Goal: Transaction & Acquisition: Purchase product/service

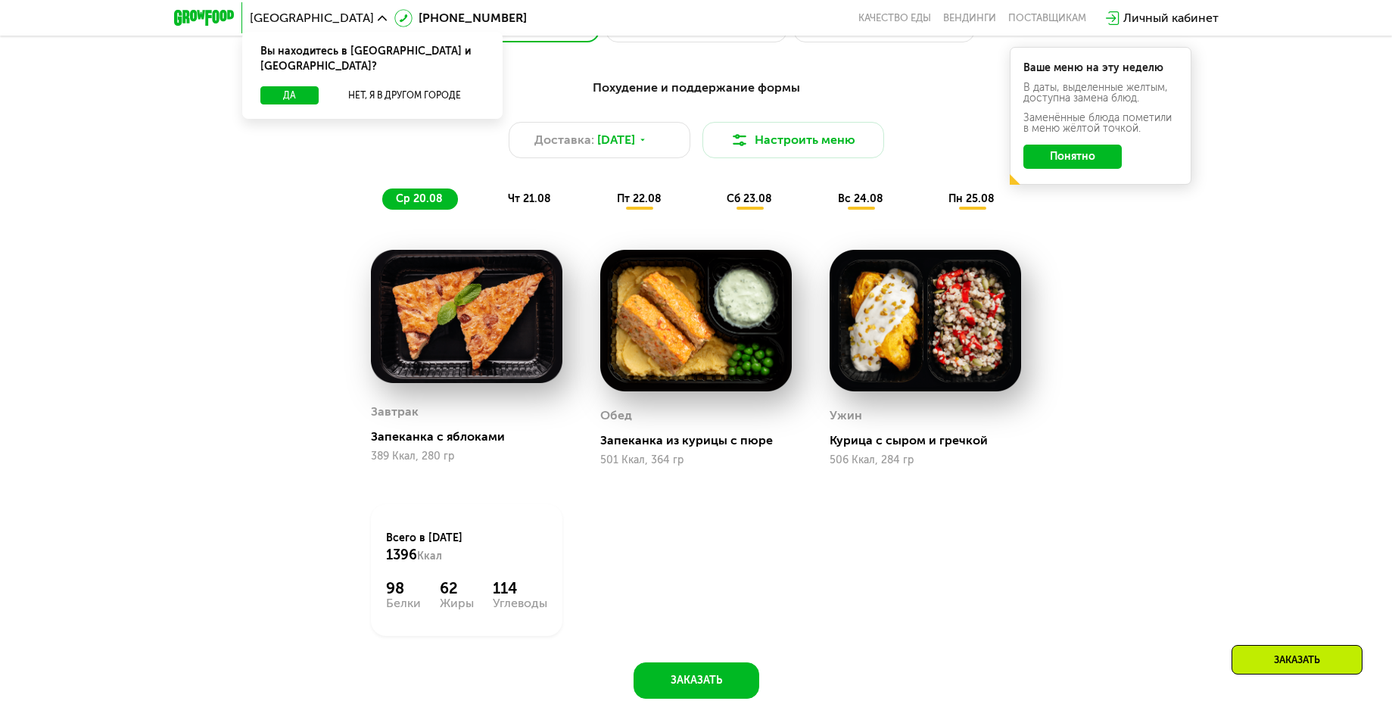
scroll to position [530, 0]
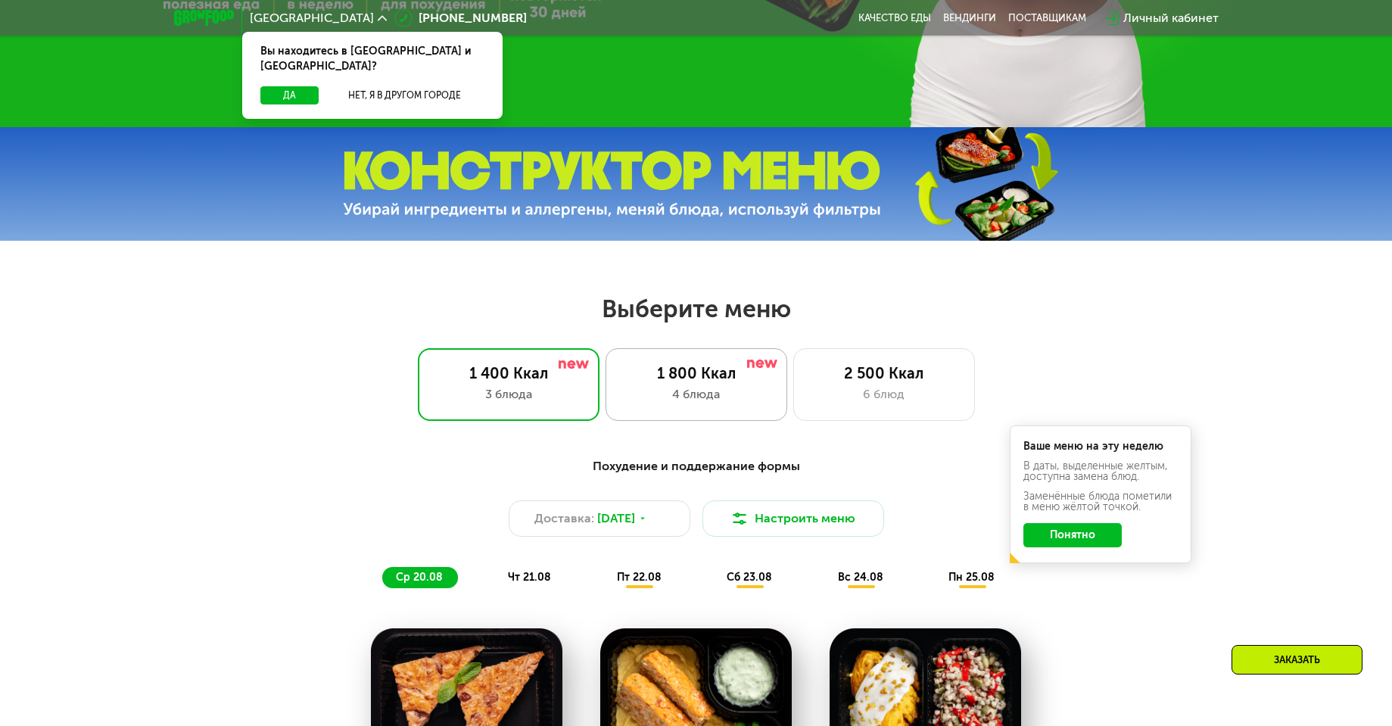
click at [722, 391] on div "4 блюда" at bounding box center [696, 394] width 150 height 18
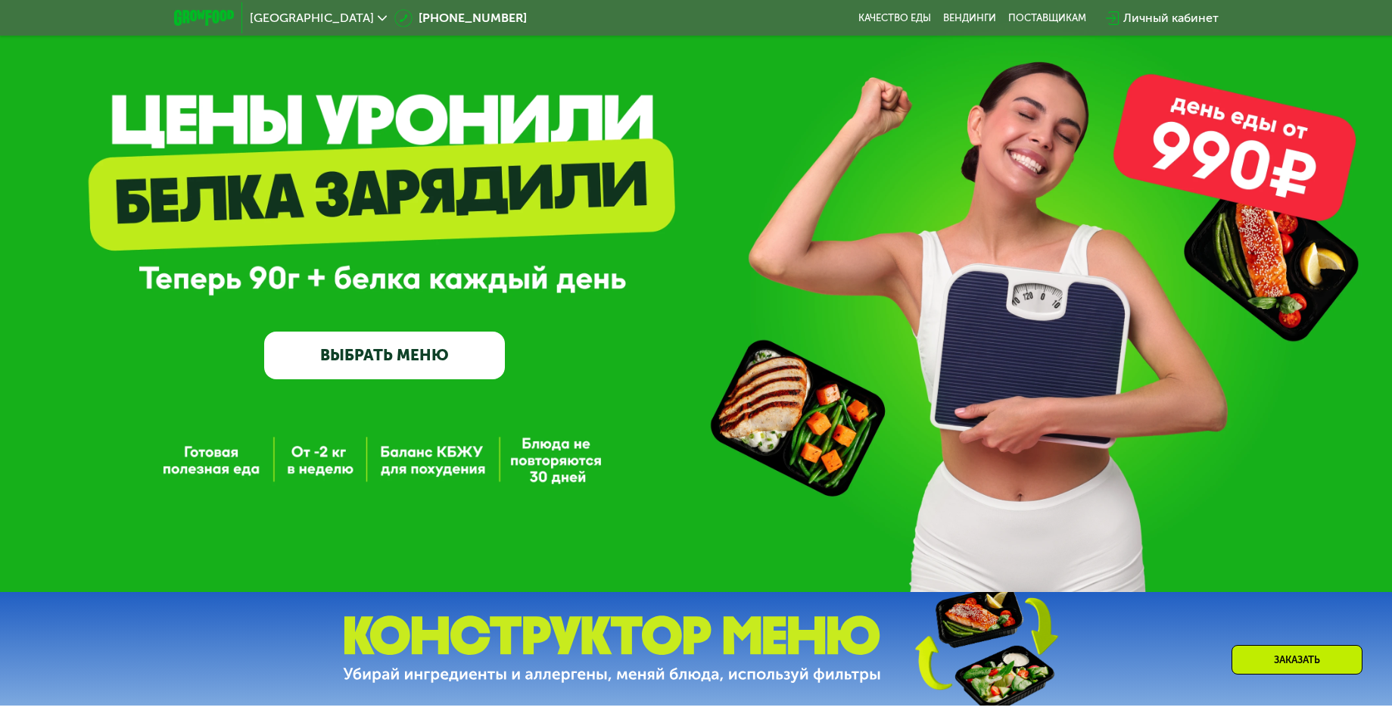
scroll to position [0, 0]
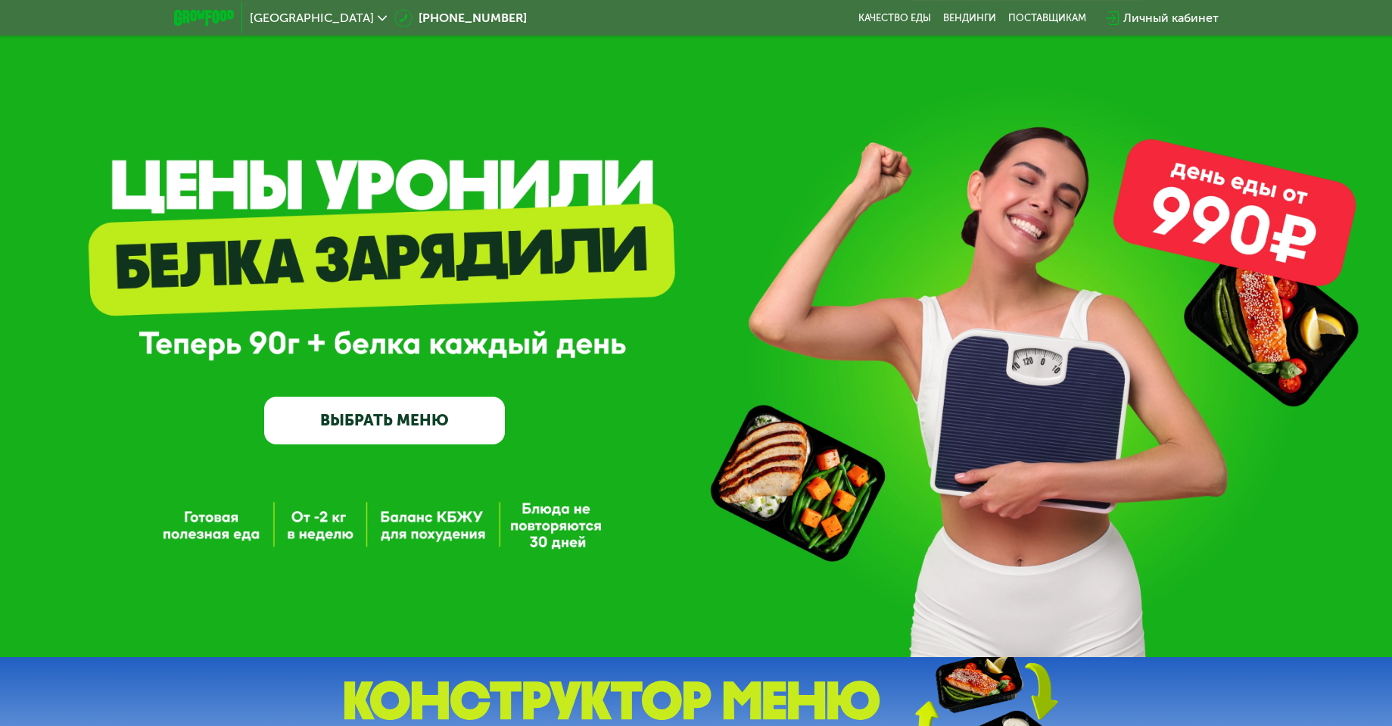
click at [445, 435] on link "ВЫБРАТЬ МЕНЮ" at bounding box center [384, 421] width 241 height 48
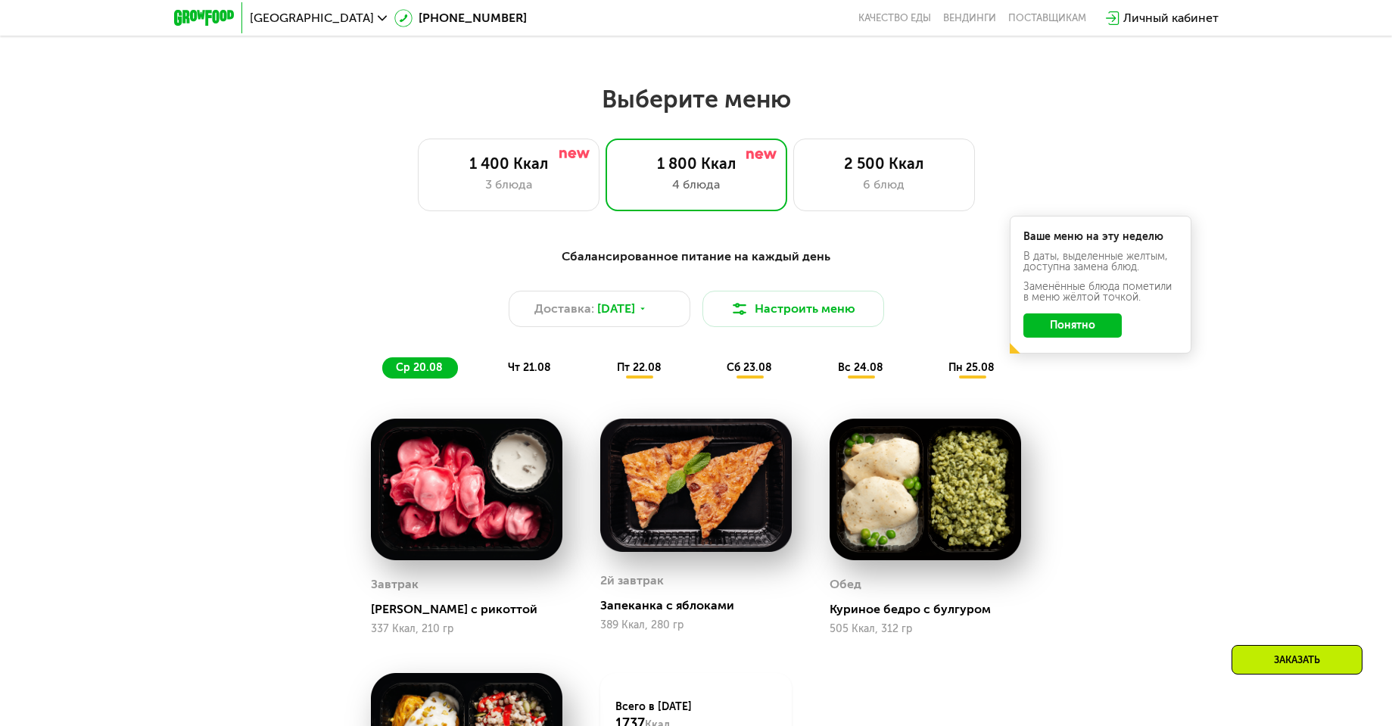
scroll to position [793, 0]
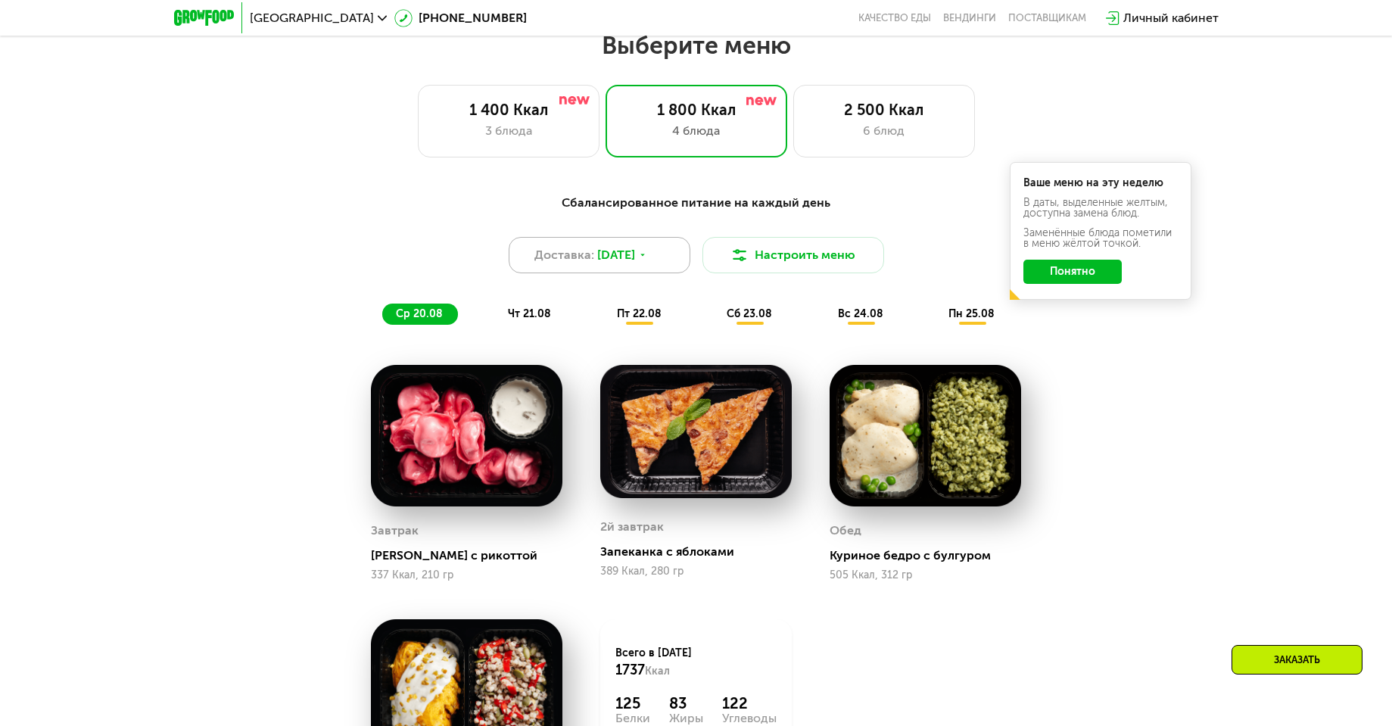
click at [631, 264] on span "[DATE]" at bounding box center [616, 255] width 38 height 18
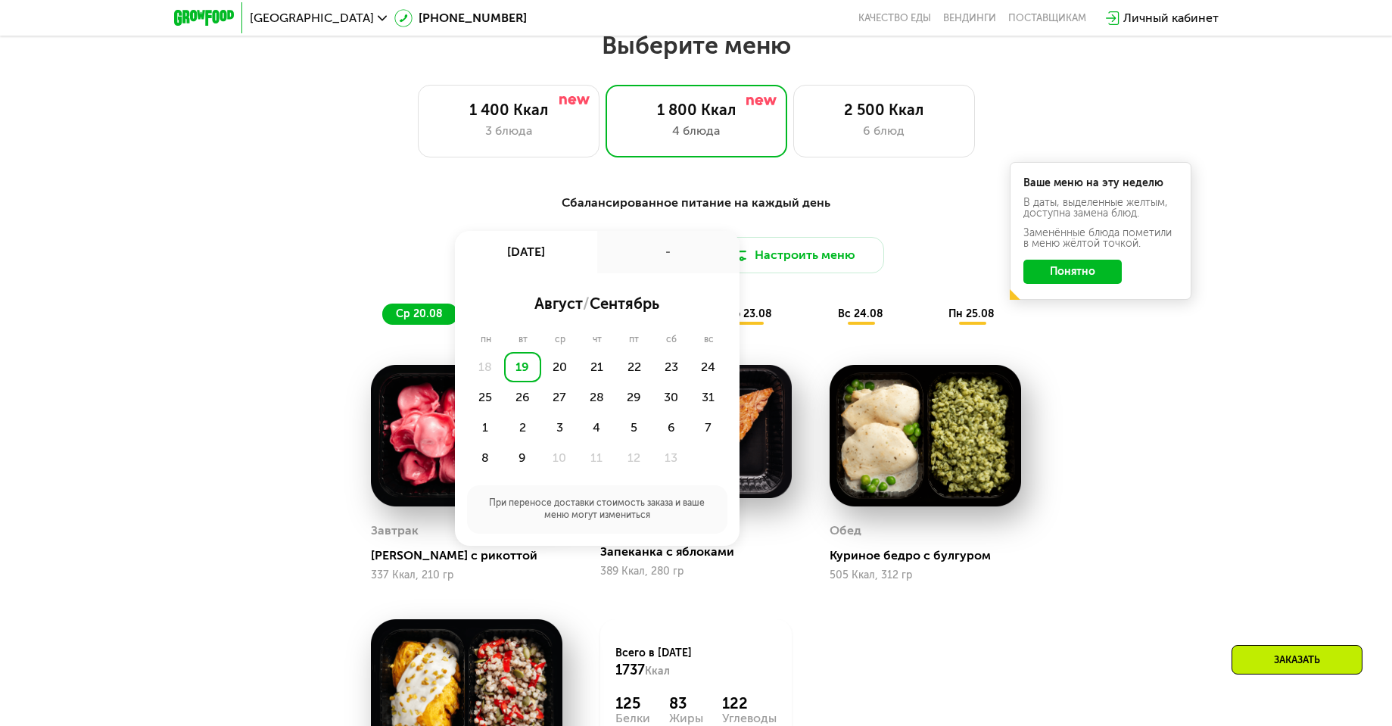
click at [636, 263] on div "-" at bounding box center [668, 252] width 142 height 42
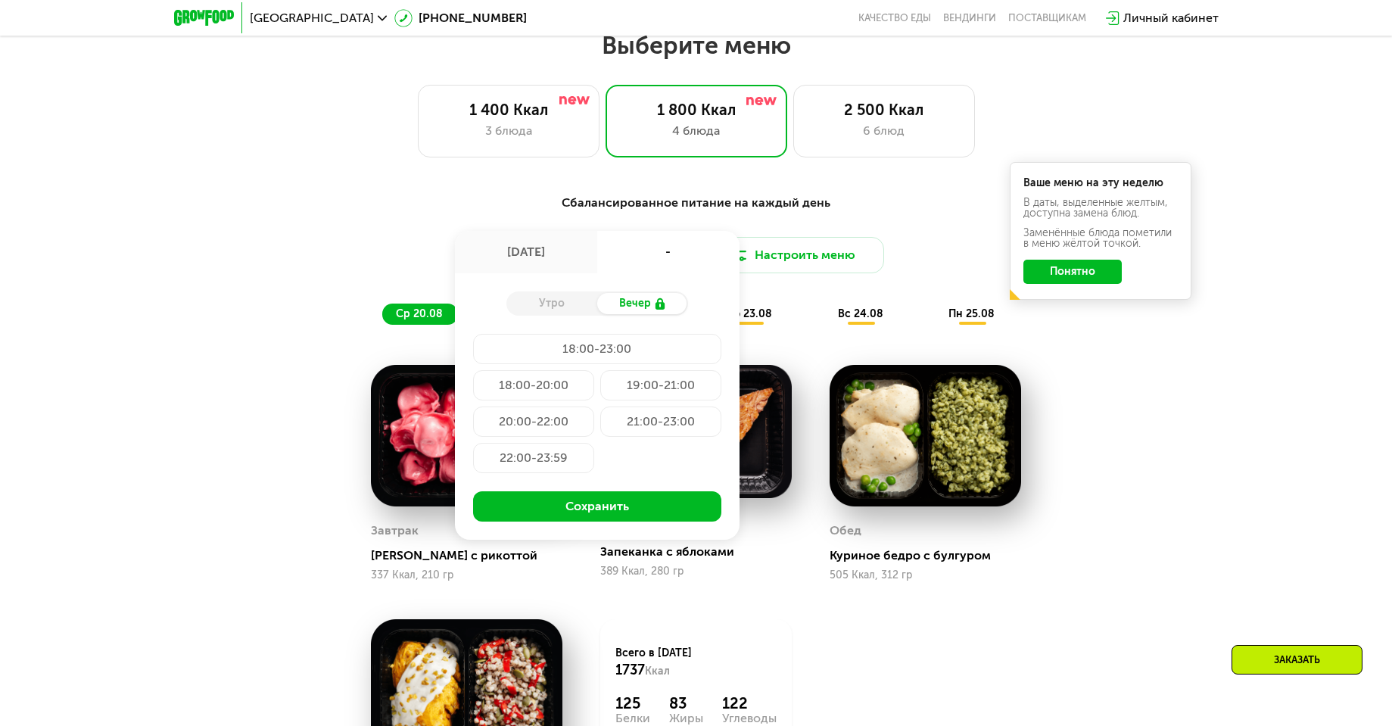
click at [571, 313] on div "Утро" at bounding box center [551, 303] width 91 height 21
click at [540, 263] on div "[DATE]" at bounding box center [526, 252] width 142 height 42
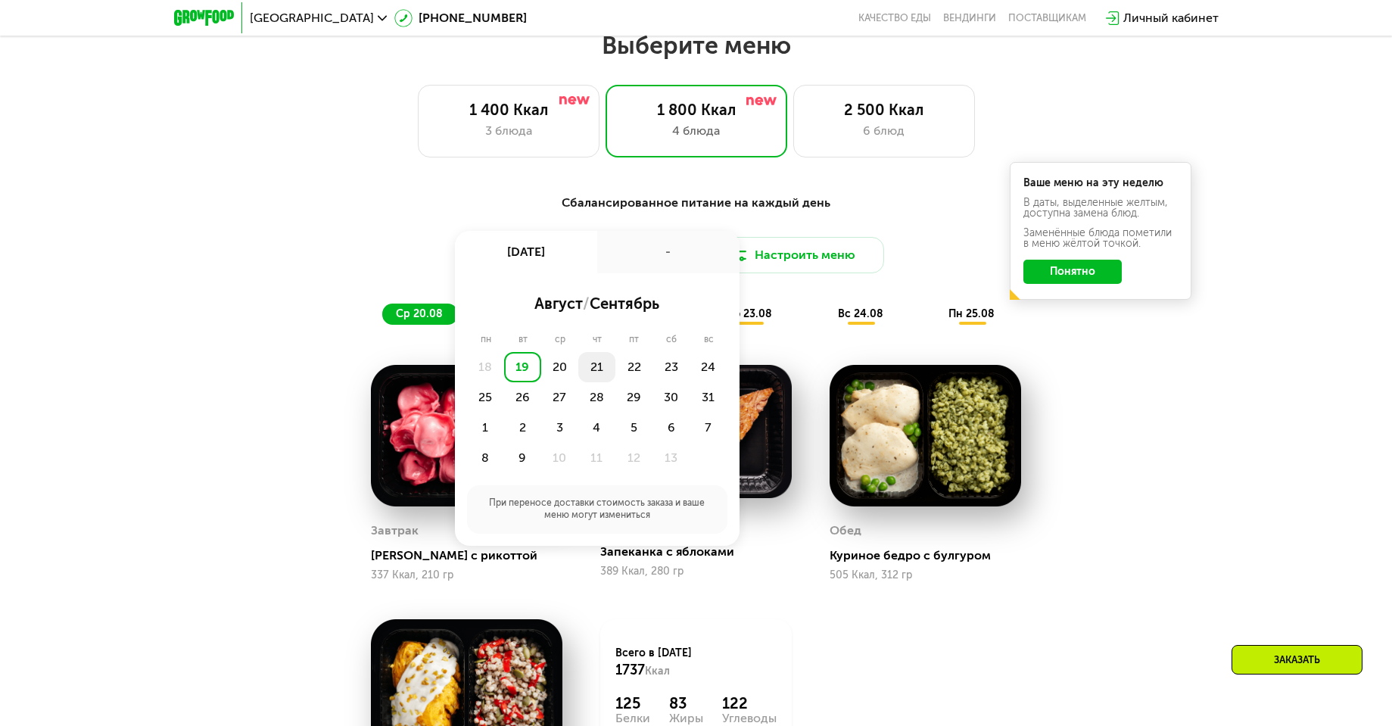
click at [615, 367] on div "21" at bounding box center [633, 367] width 37 height 30
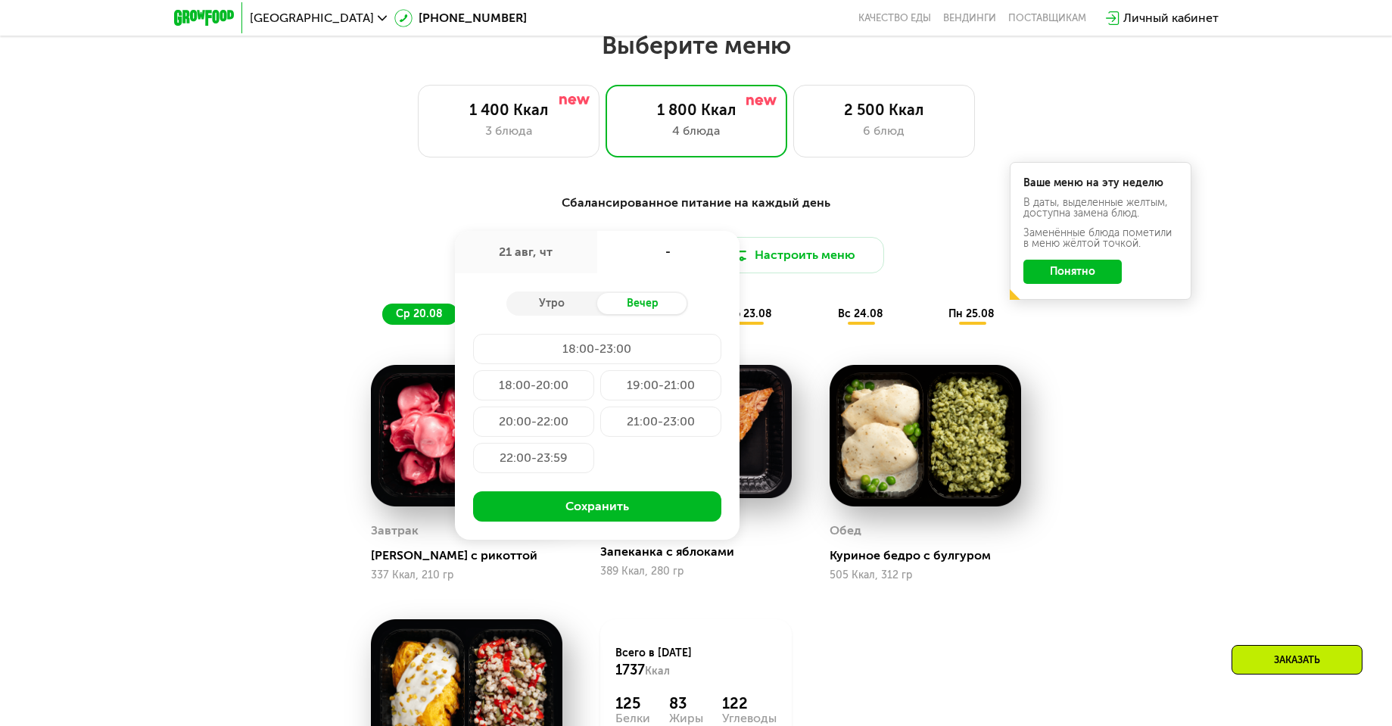
click at [819, 334] on div "Сбалансированное питание на каждый день Доставка: [DATE] авг, чт - Утро Вечер 1…" at bounding box center [696, 259] width 914 height 149
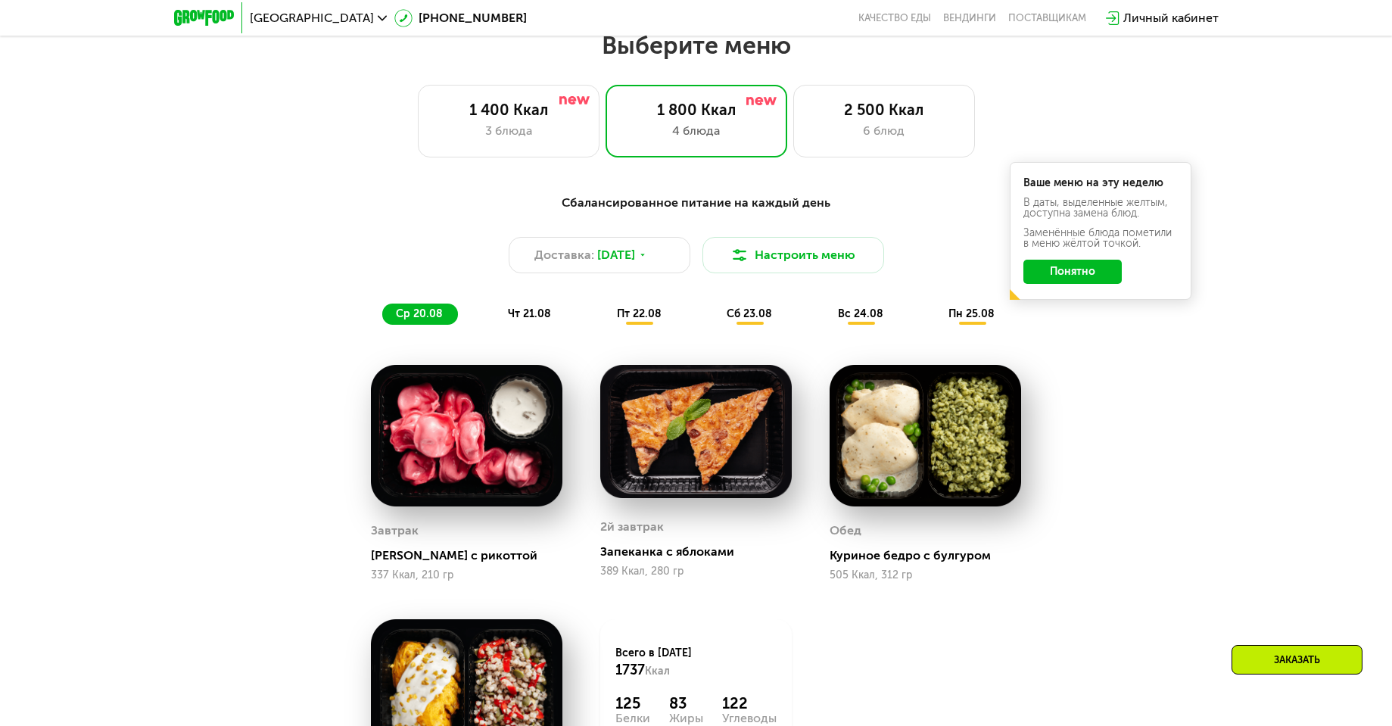
click at [603, 325] on div "чт 21.08" at bounding box center [639, 313] width 73 height 21
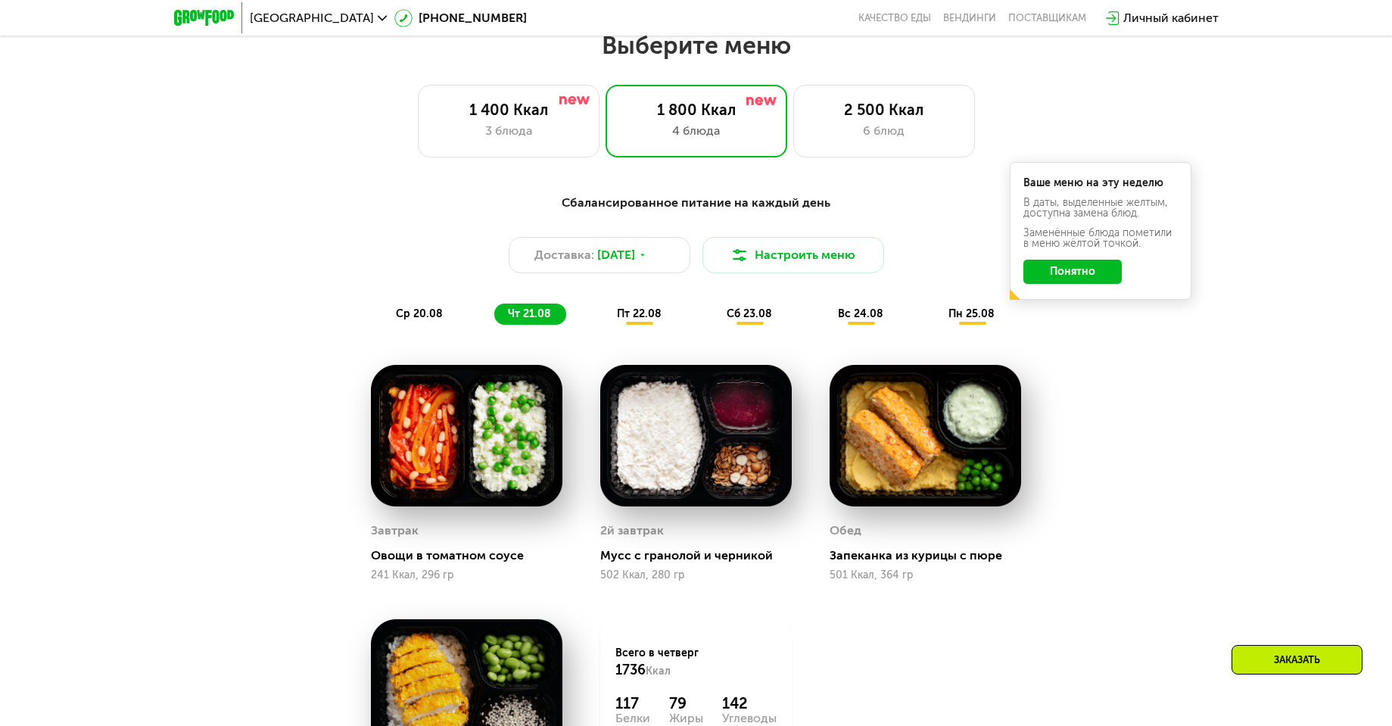
click at [633, 317] on span "пт 22.08" at bounding box center [639, 313] width 45 height 13
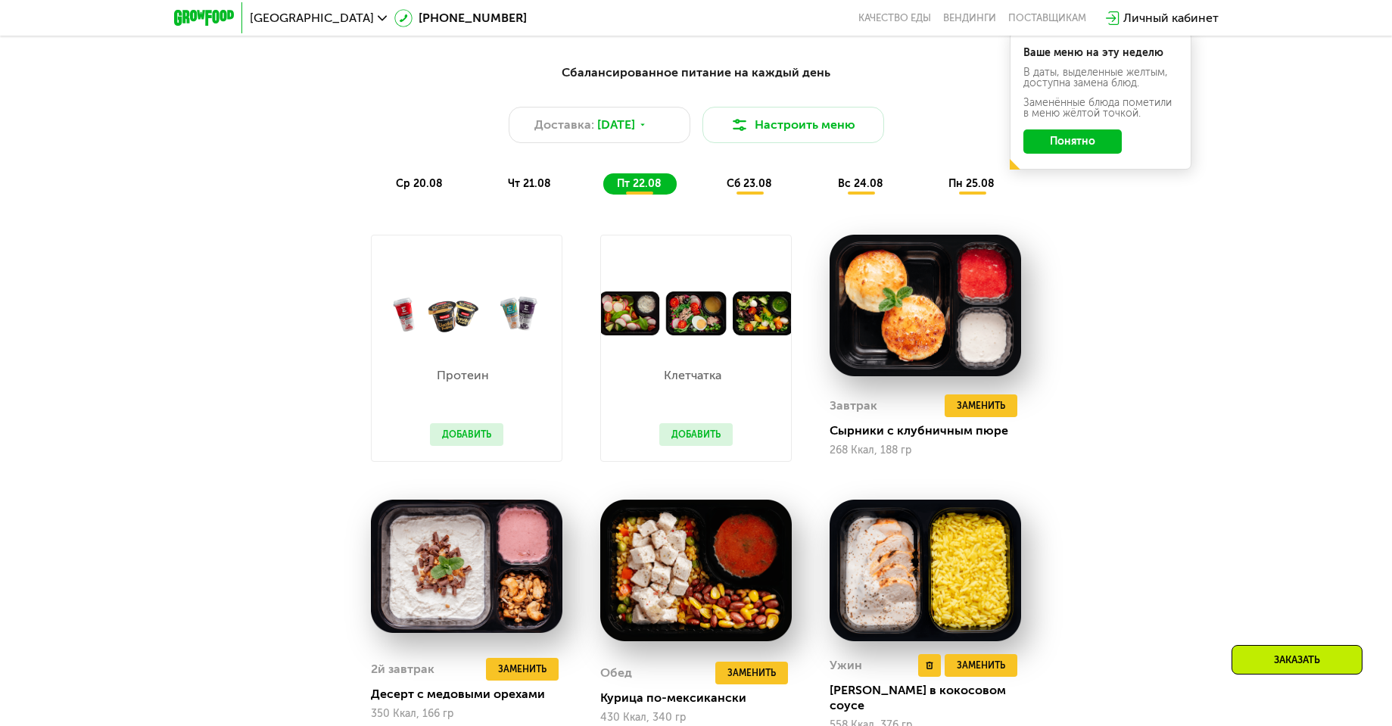
scroll to position [1323, 0]
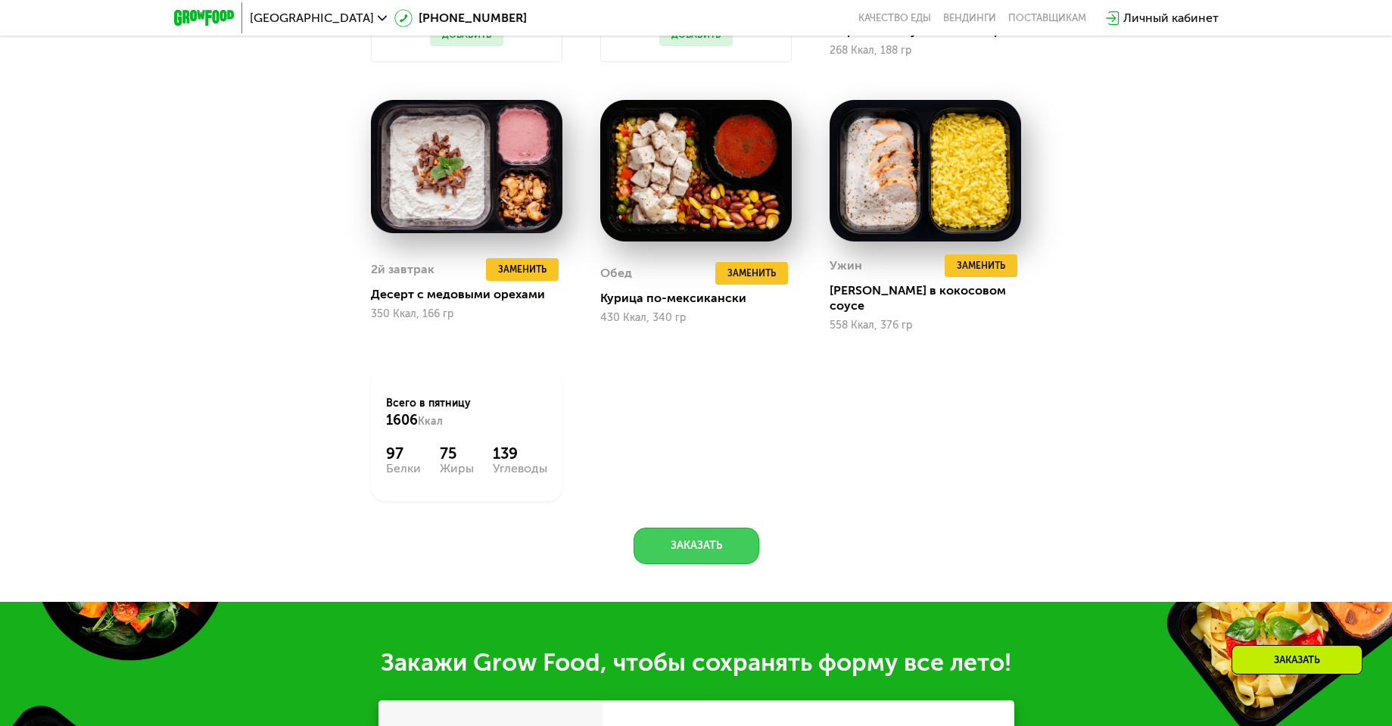
click at [709, 527] on button "Заказать" at bounding box center [696, 545] width 126 height 36
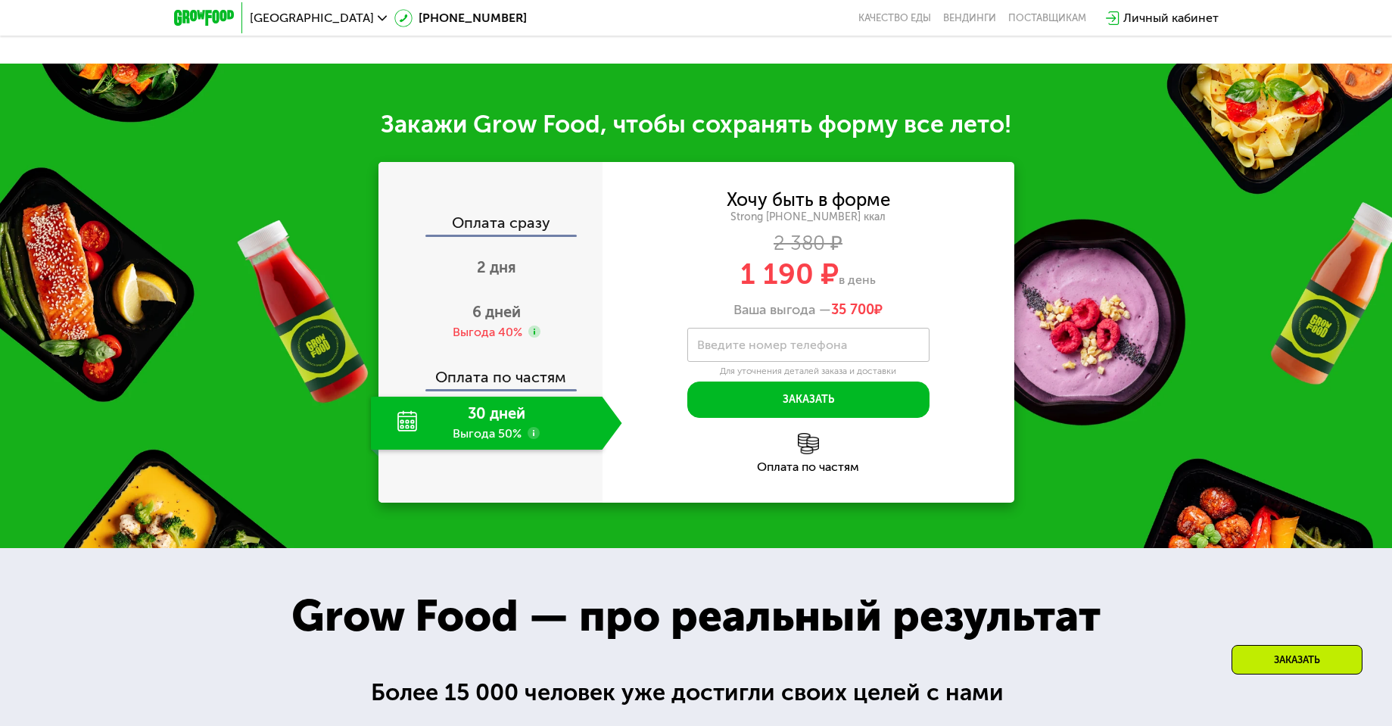
scroll to position [1915, 0]
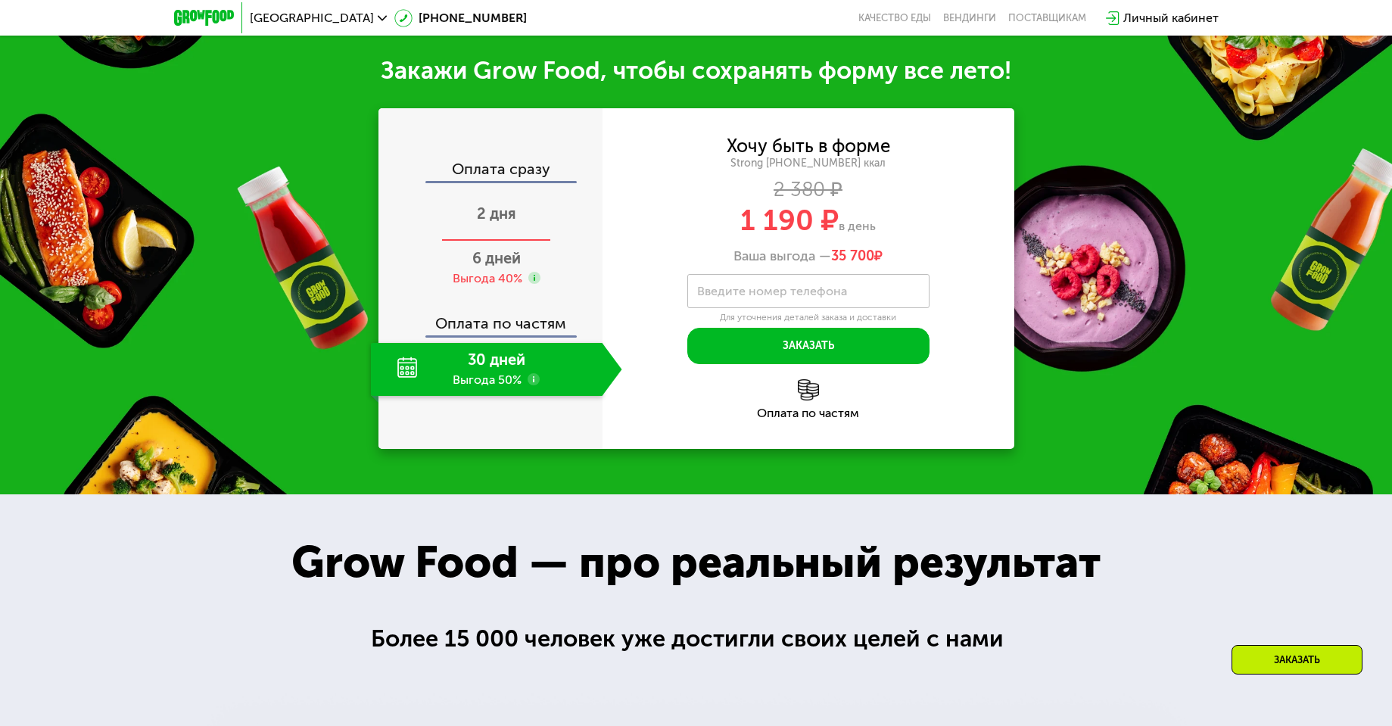
click at [486, 204] on span "2 дня" at bounding box center [496, 213] width 39 height 18
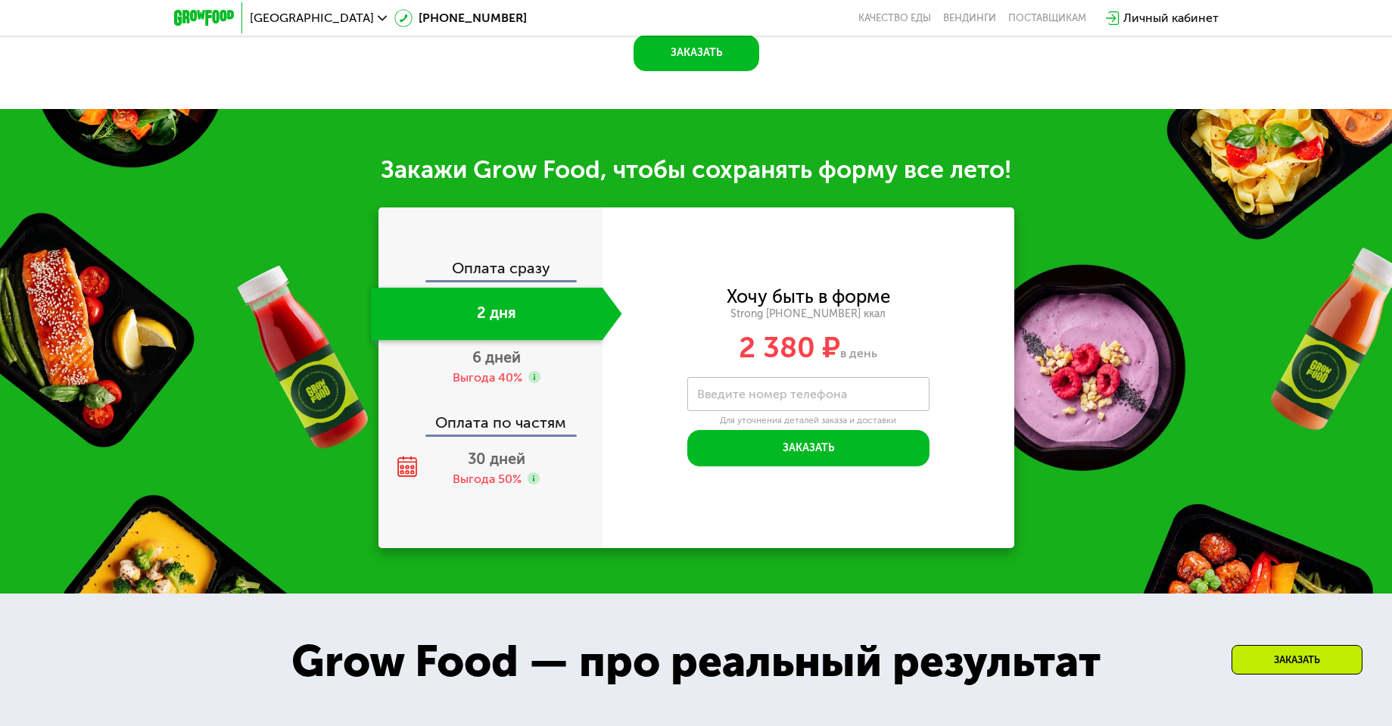
scroll to position [1612, 0]
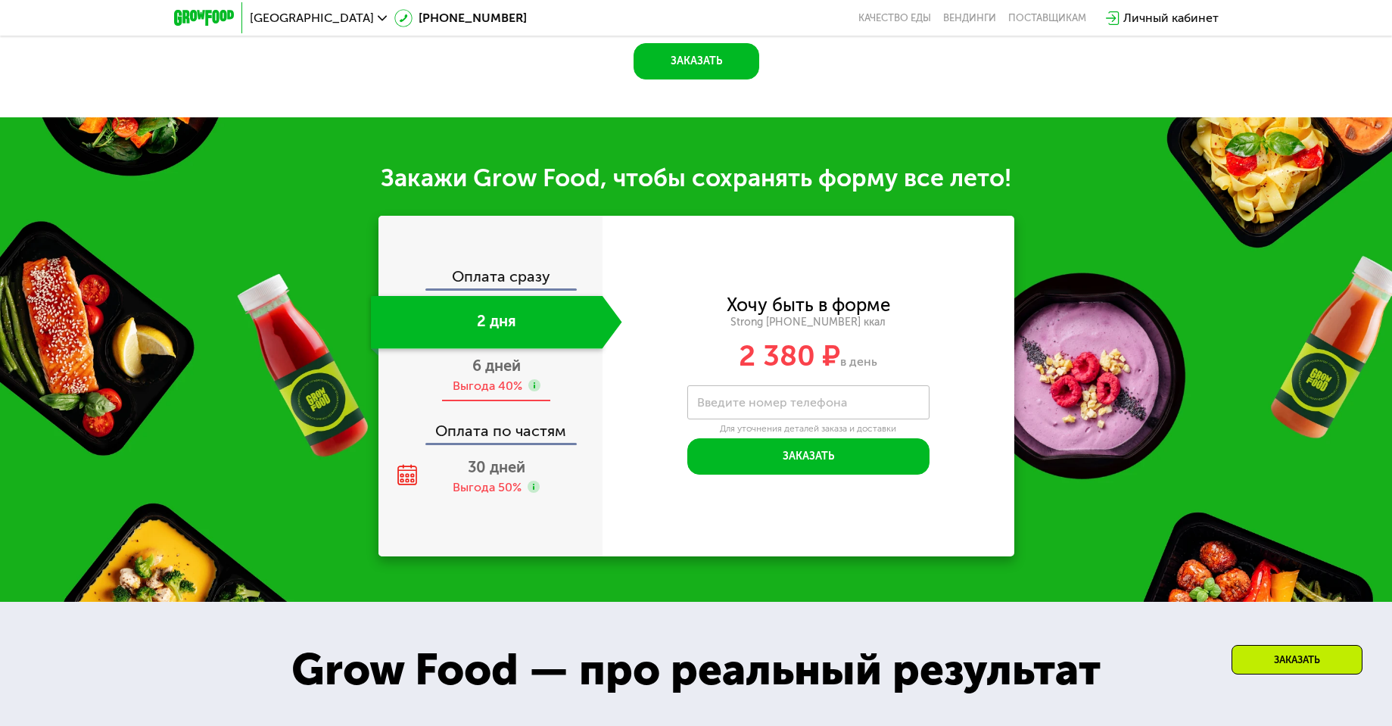
click at [506, 389] on div "Выгода 40%" at bounding box center [488, 386] width 70 height 17
